Goal: Find specific page/section: Find specific page/section

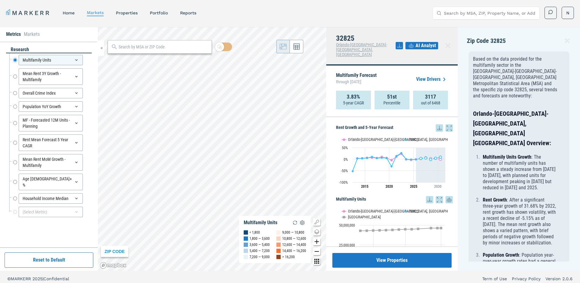
scroll to position [490, 0]
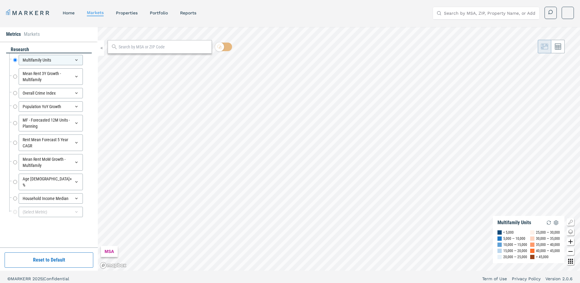
click at [448, 14] on input "Search by MSA, ZIP, Property Name, or Address" at bounding box center [490, 13] width 92 height 12
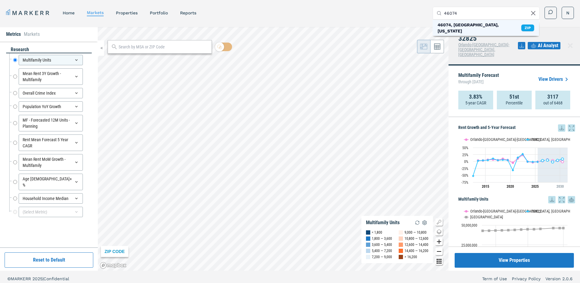
type input "46074"
click at [458, 22] on div "46074, [GEOGRAPHIC_DATA], [US_STATE]" at bounding box center [480, 28] width 84 height 12
